Goal: Transaction & Acquisition: Book appointment/travel/reservation

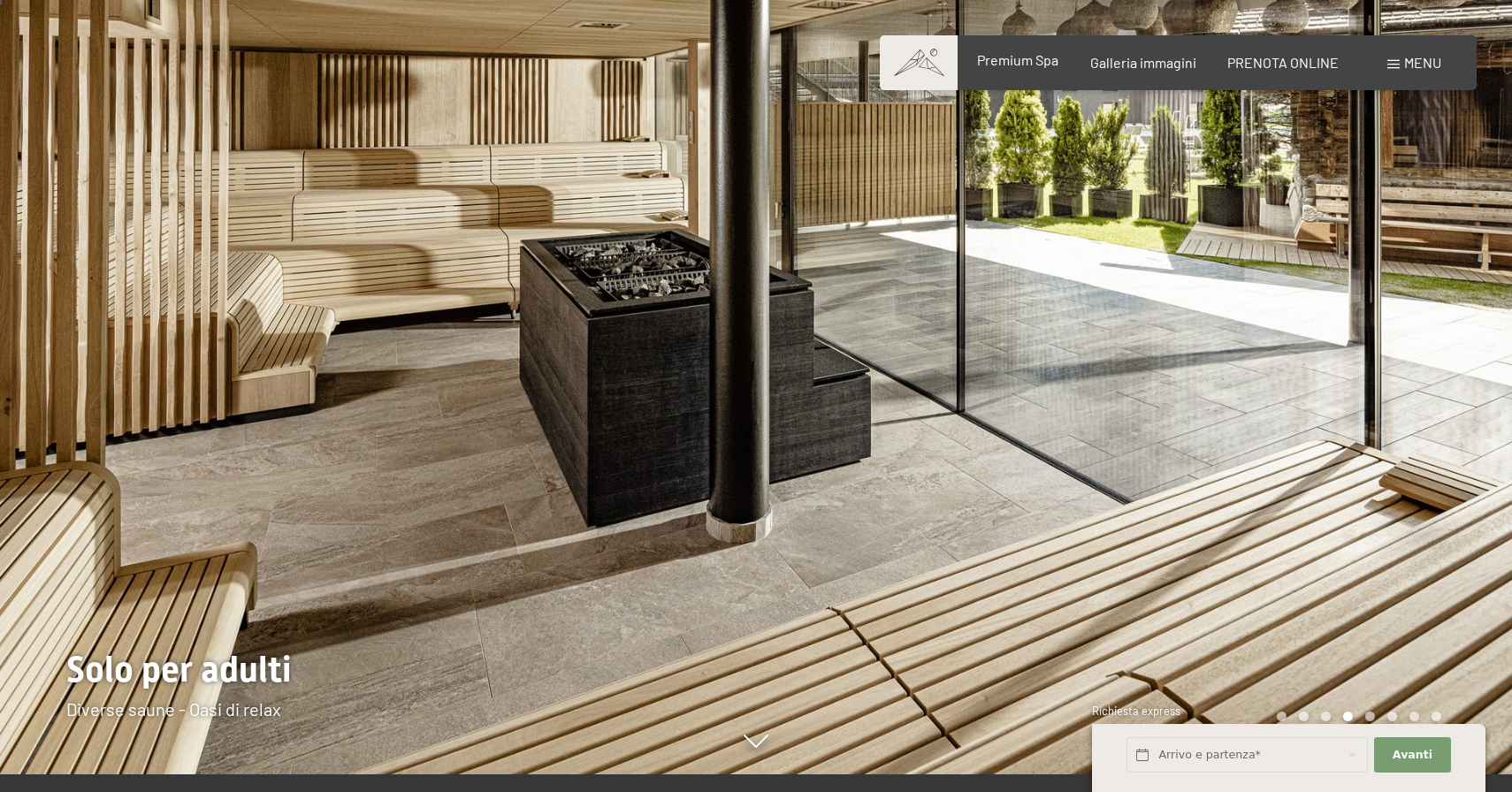
scroll to position [24, 0]
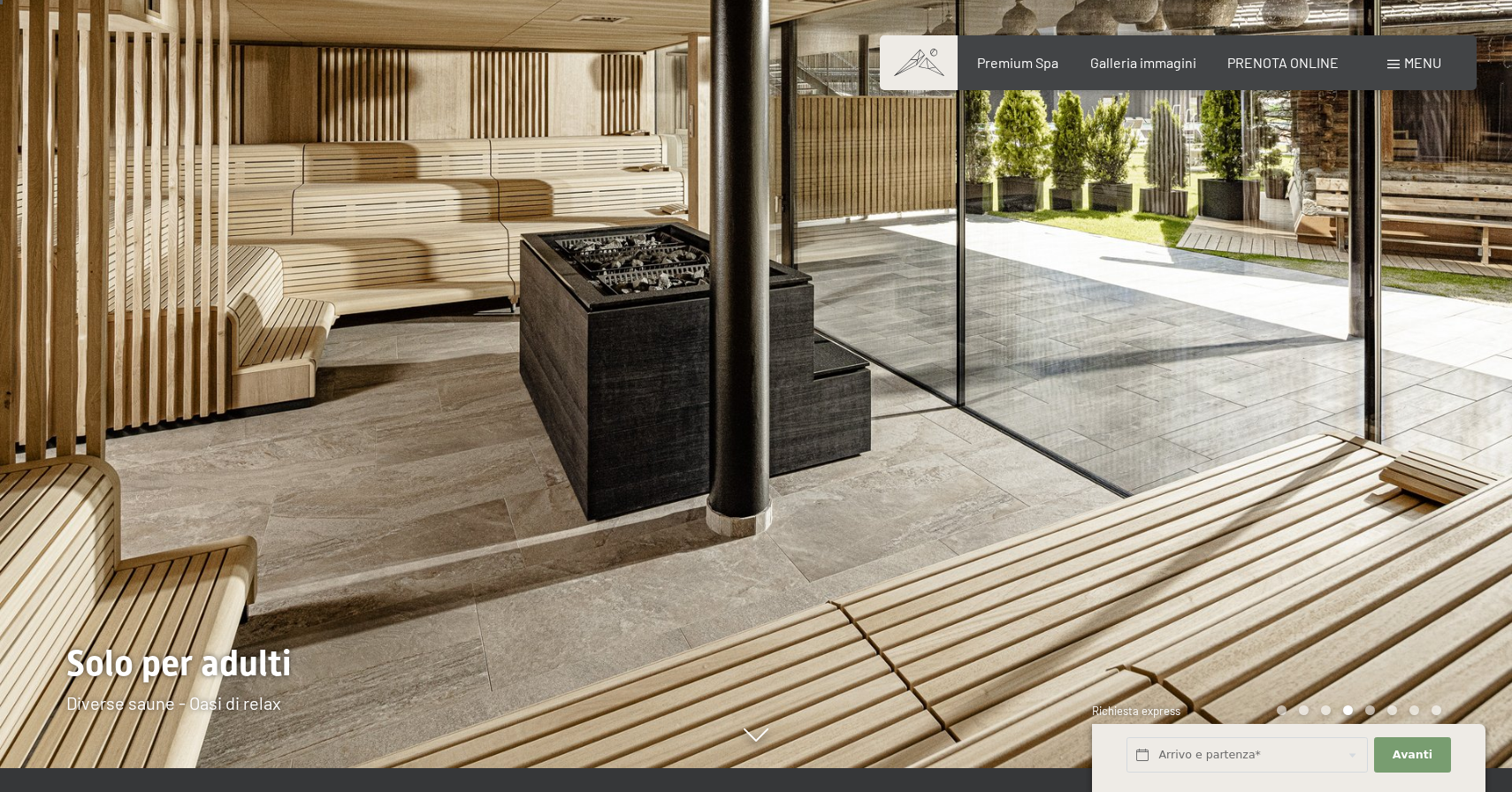
click at [1434, 67] on span "Menu" at bounding box center [1421, 62] width 37 height 17
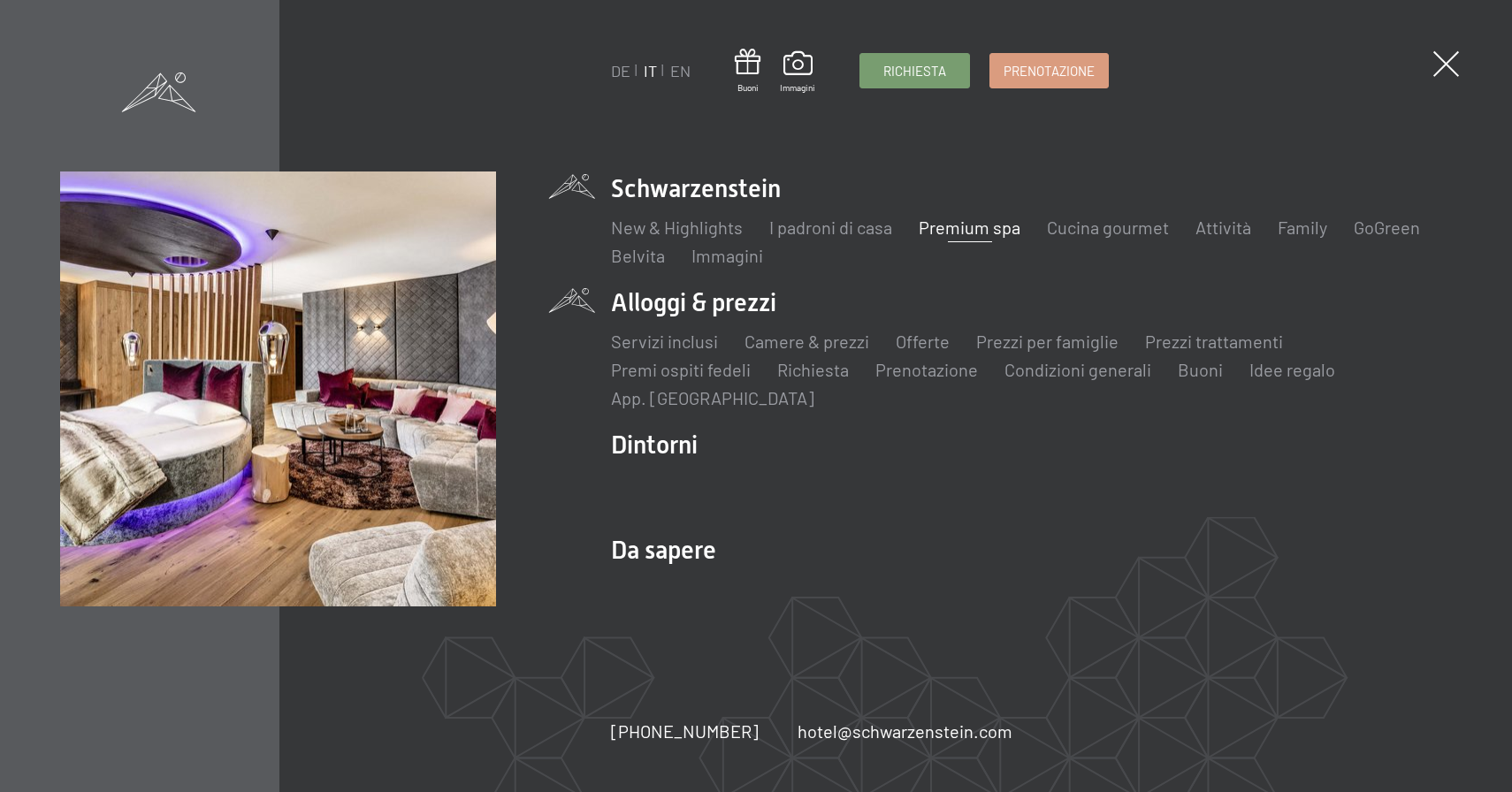
click at [739, 298] on li "Alloggi & prezzi Servizi inclusi Camere & prezzi Lista Offerte Lista Prezzi per…" at bounding box center [1031, 347] width 840 height 125
click at [795, 348] on link "Camere & prezzi" at bounding box center [806, 341] width 125 height 21
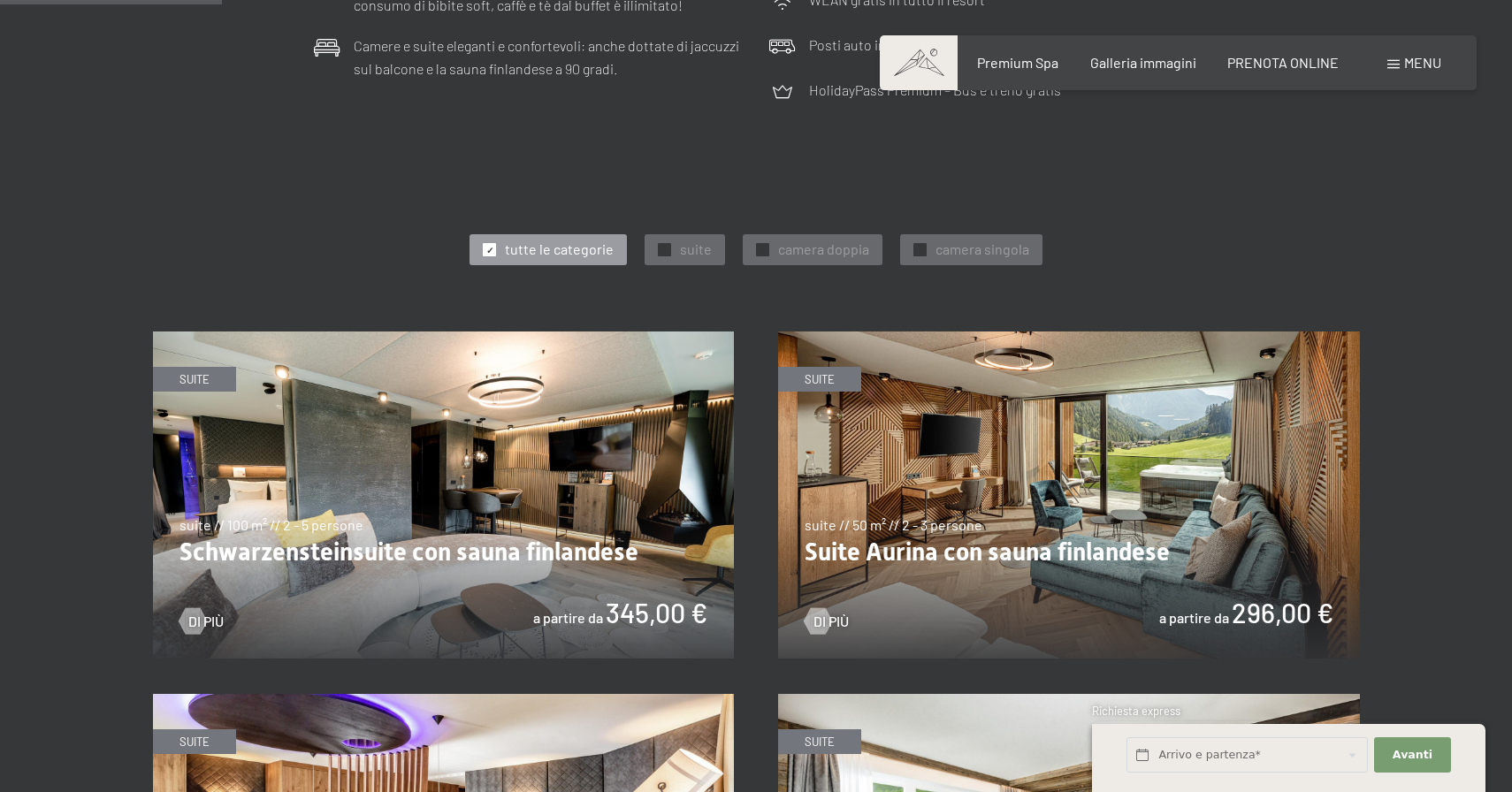
scroll to position [837, 0]
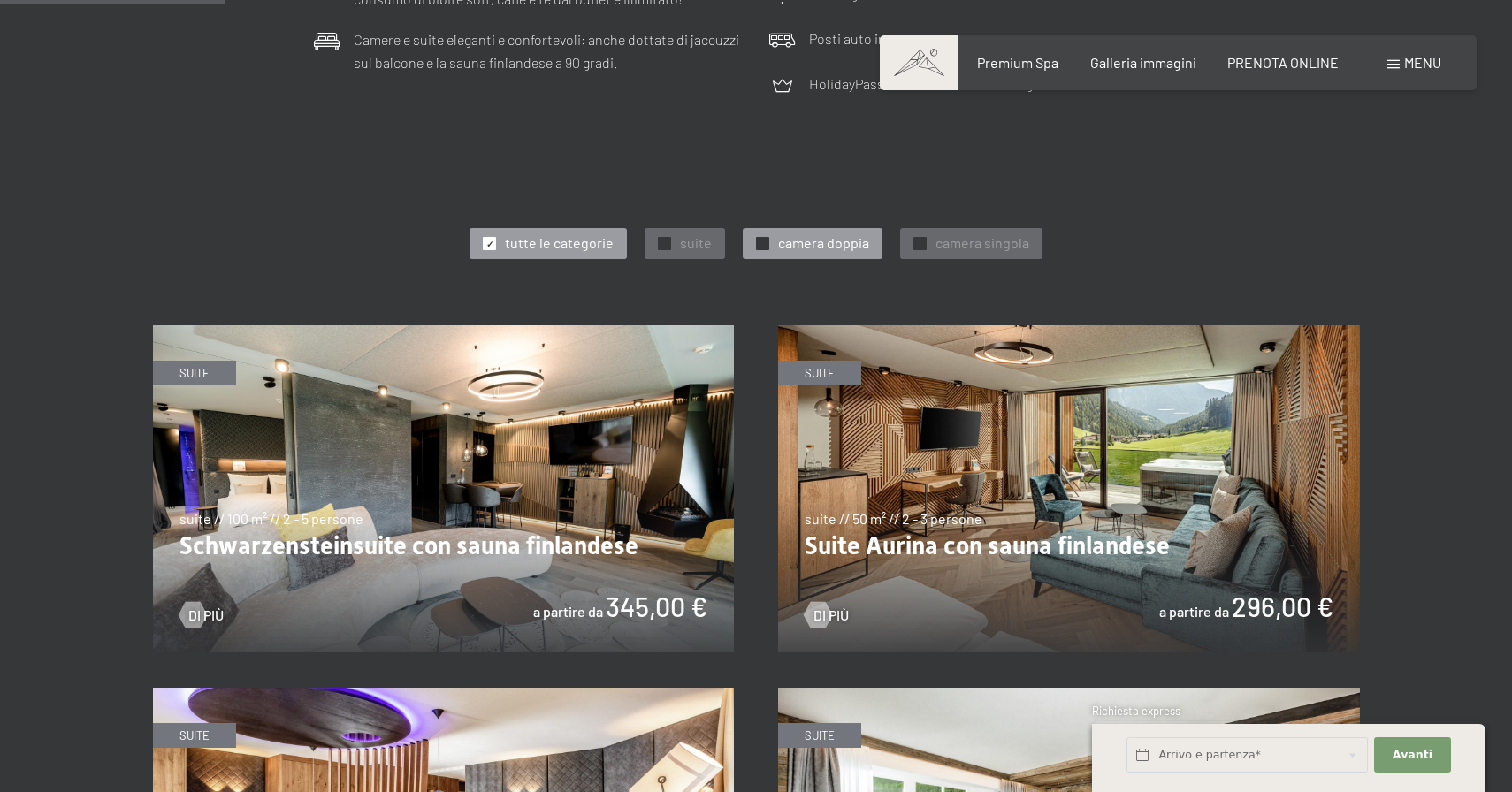
click at [827, 238] on span "camera doppia" at bounding box center [822, 243] width 91 height 20
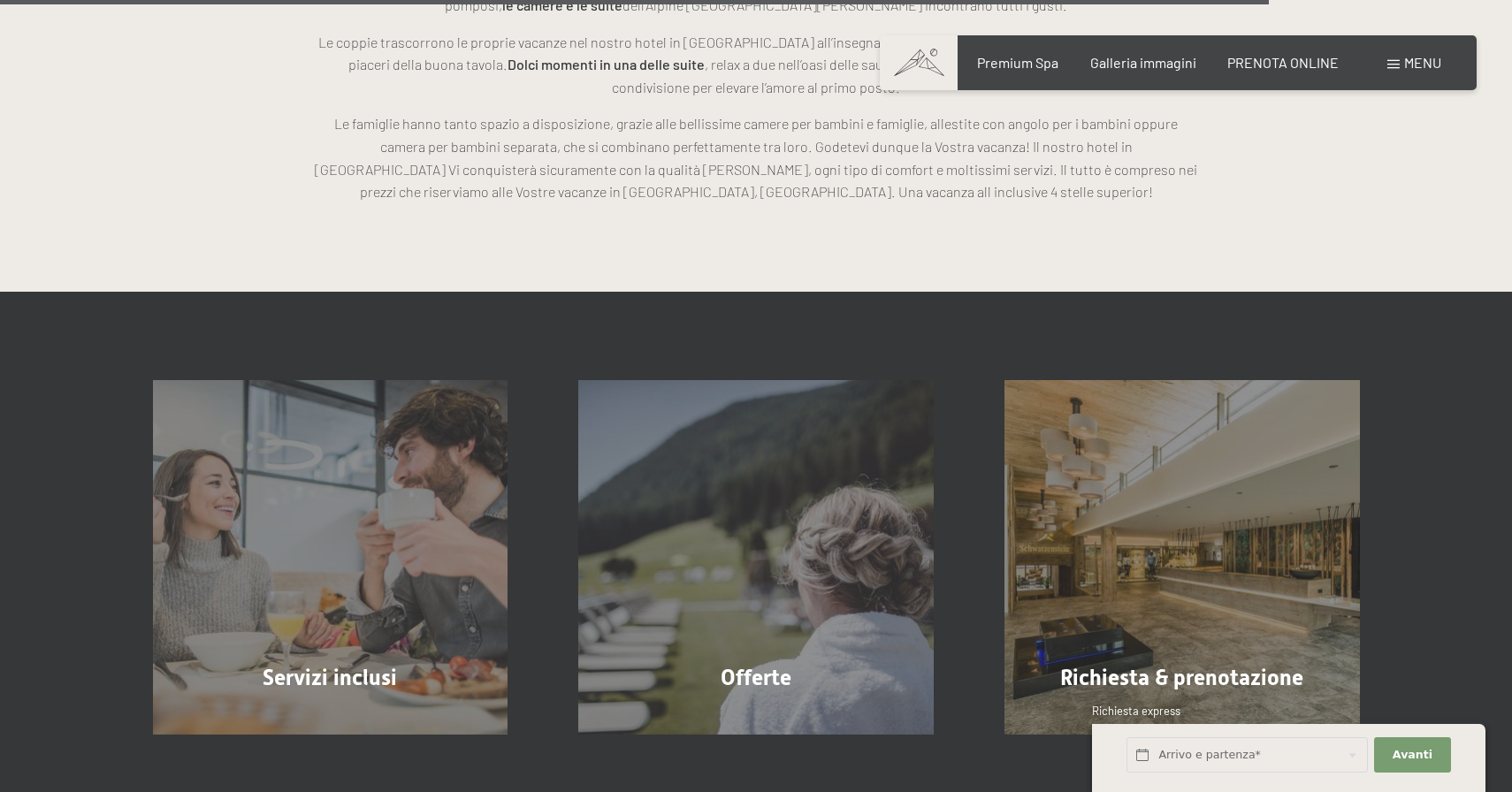
scroll to position [3197, 0]
